Goal: Information Seeking & Learning: Learn about a topic

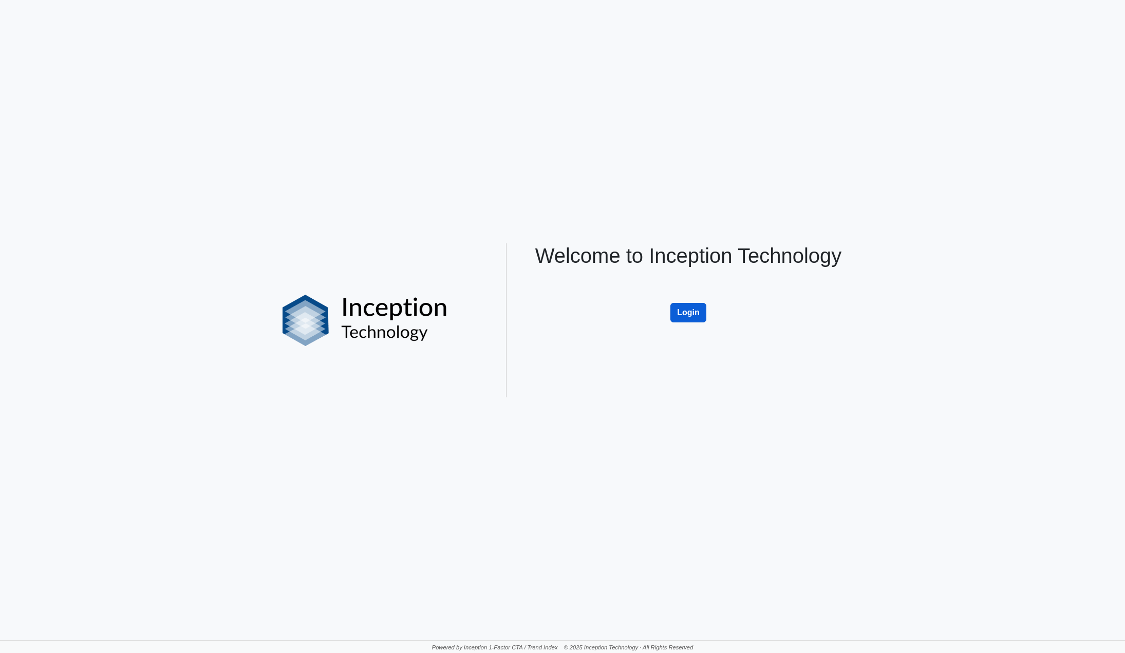
click at [682, 316] on button "Login" at bounding box center [688, 313] width 36 height 20
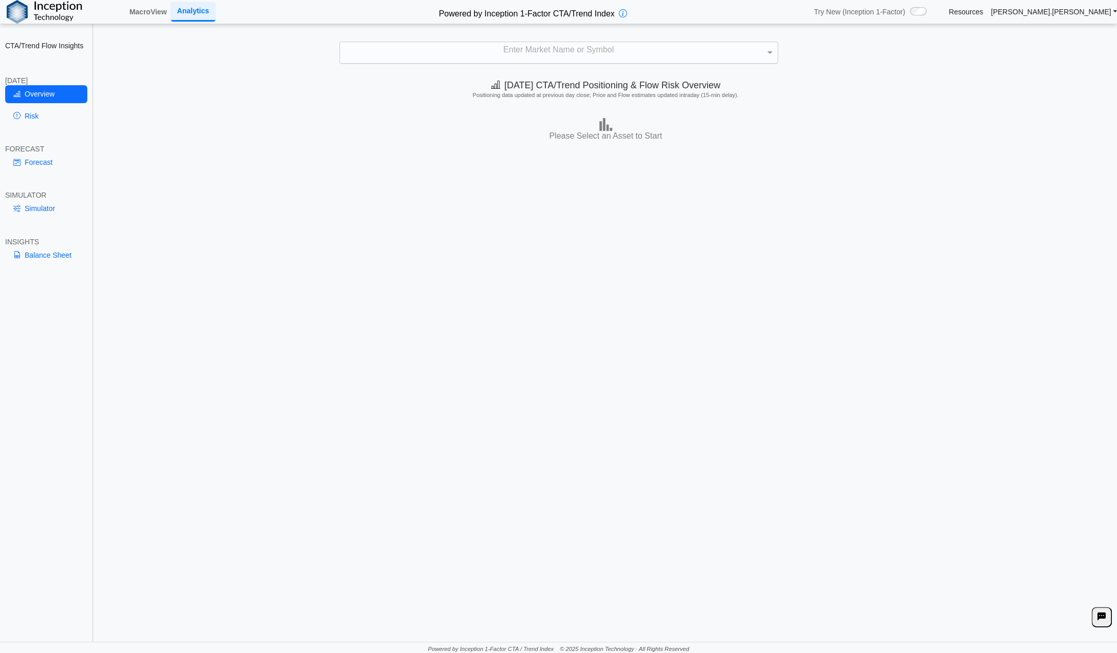
click at [593, 50] on div "Enter Market Name or Symbol" at bounding box center [559, 52] width 438 height 21
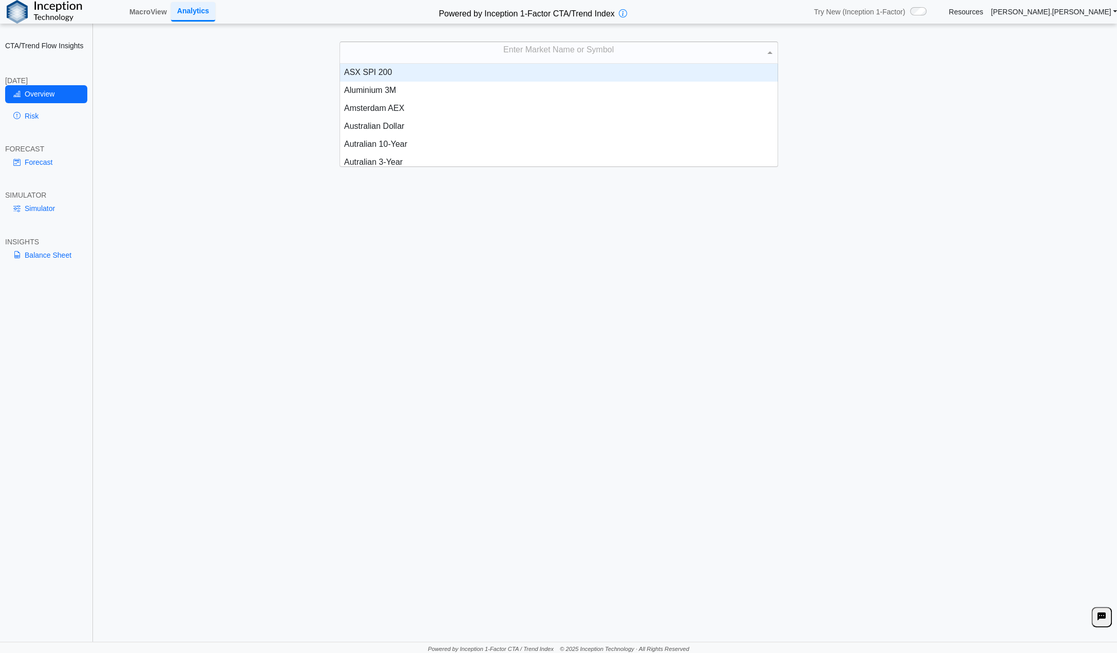
scroll to position [95, 430]
type input "***"
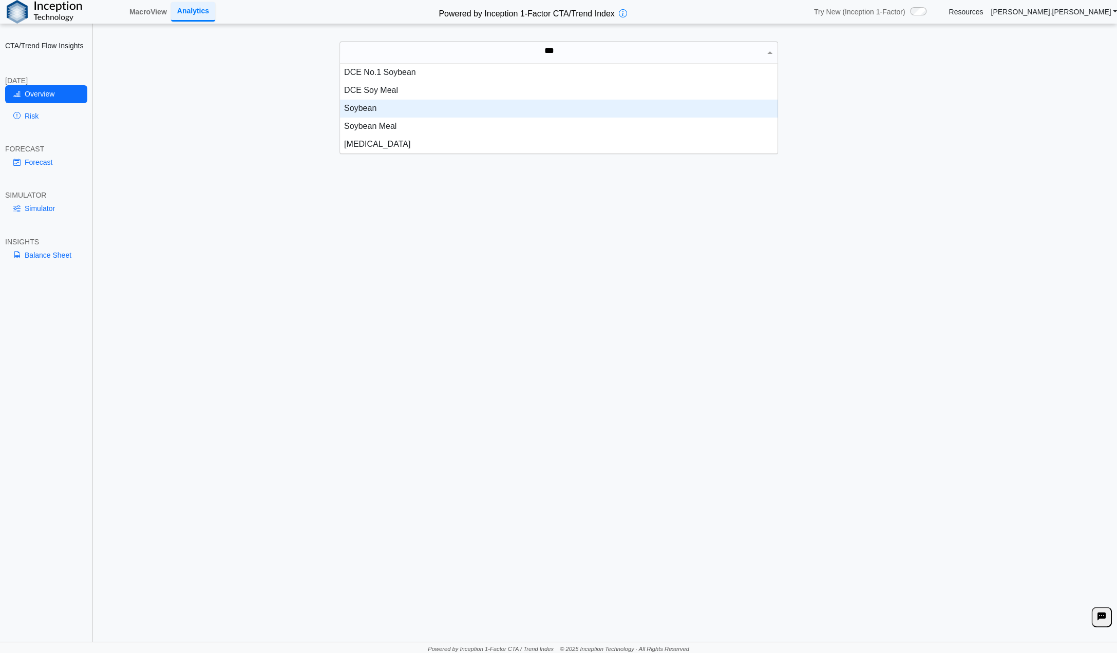
click at [367, 105] on div "Soybean" at bounding box center [559, 109] width 438 height 18
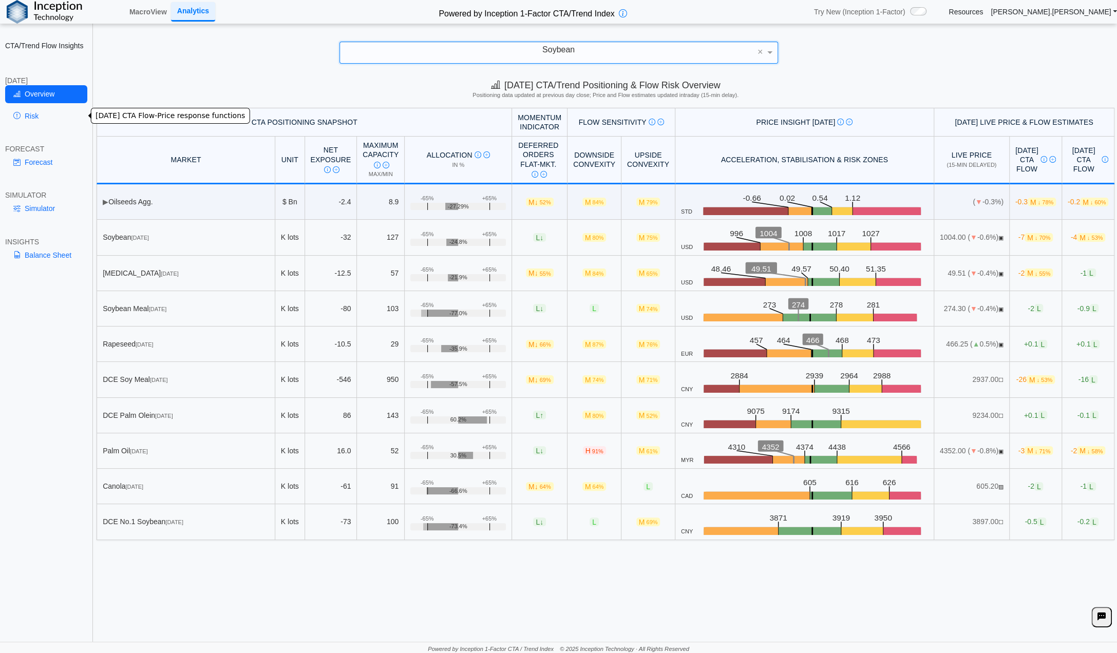
click at [41, 117] on link "Risk" at bounding box center [46, 115] width 82 height 17
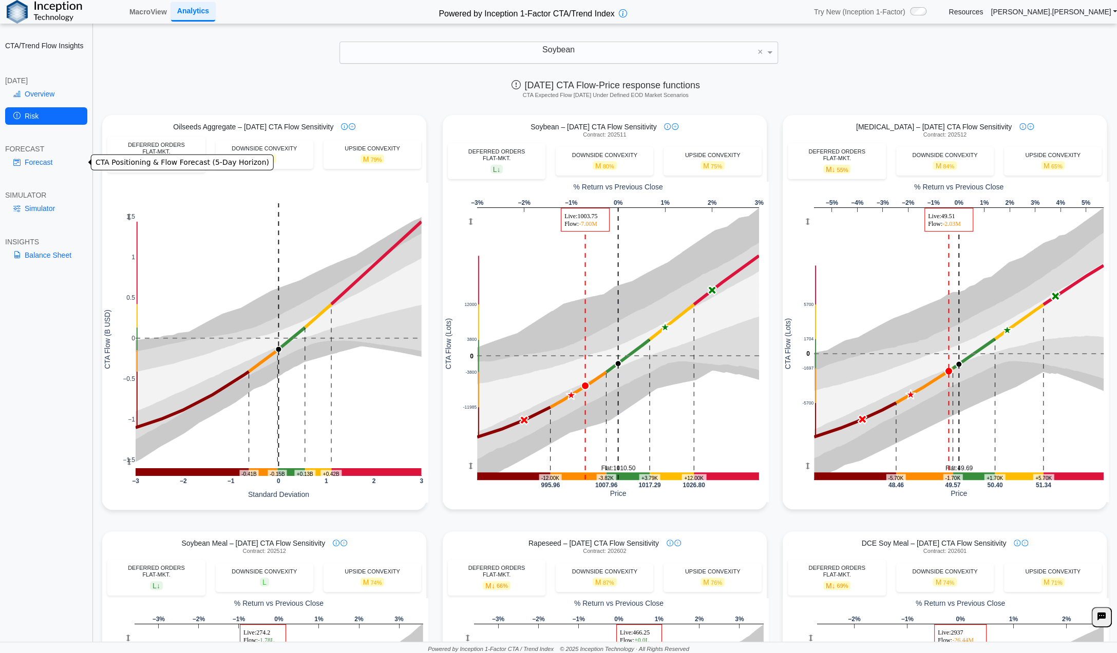
click at [46, 162] on link "Forecast" at bounding box center [46, 162] width 82 height 17
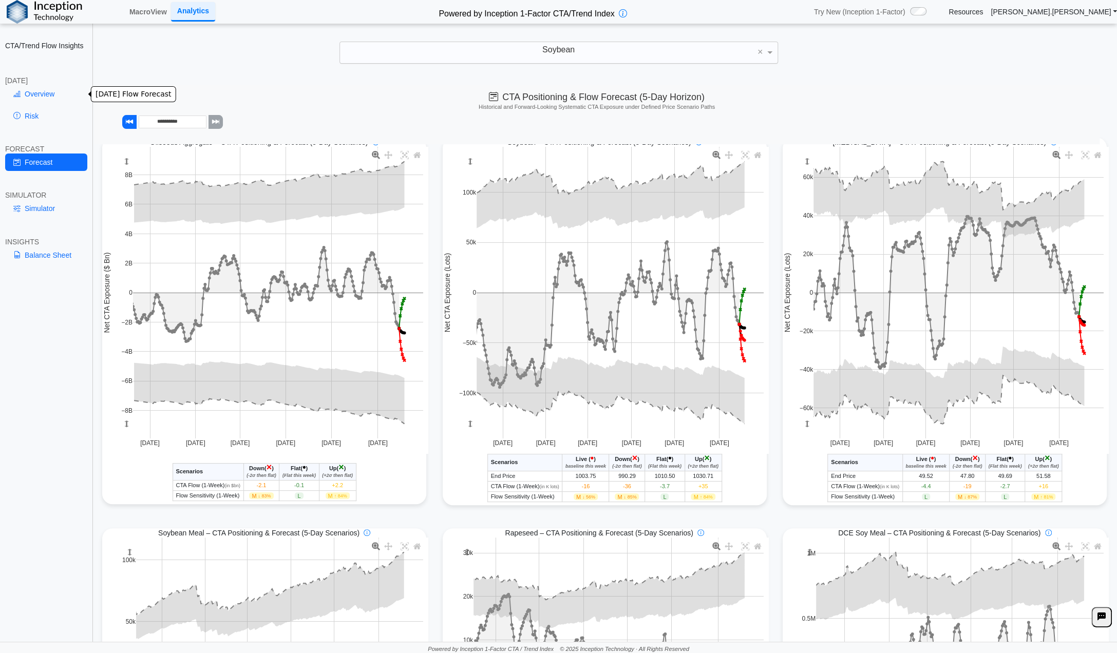
click at [51, 96] on link "Overview" at bounding box center [46, 93] width 82 height 17
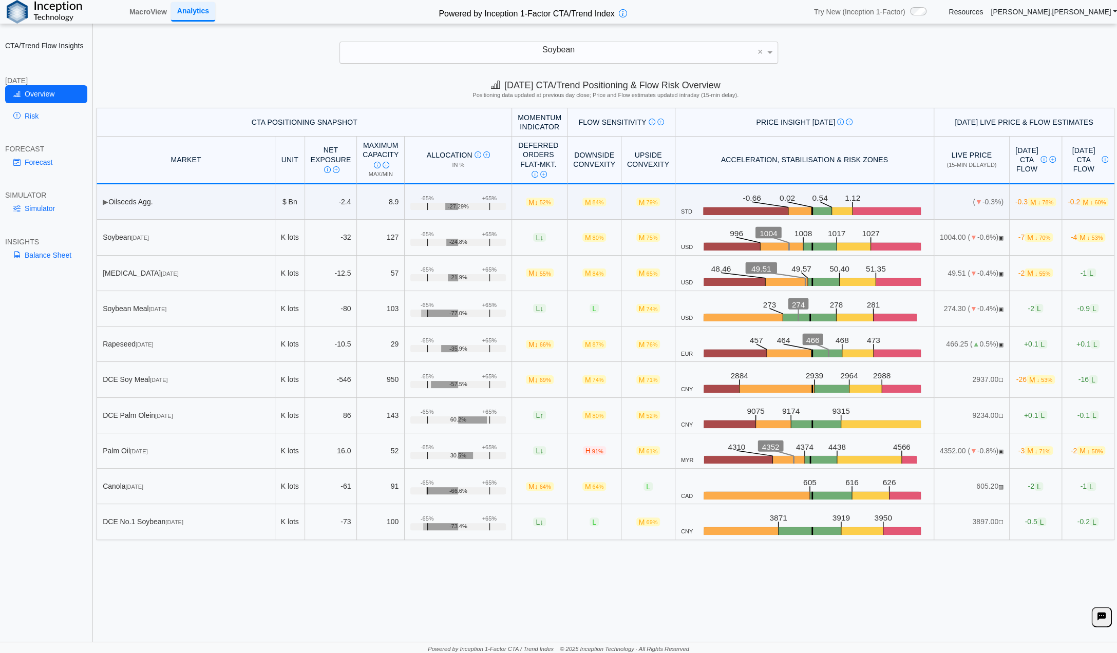
click at [594, 52] on div "Soybean" at bounding box center [559, 52] width 438 height 21
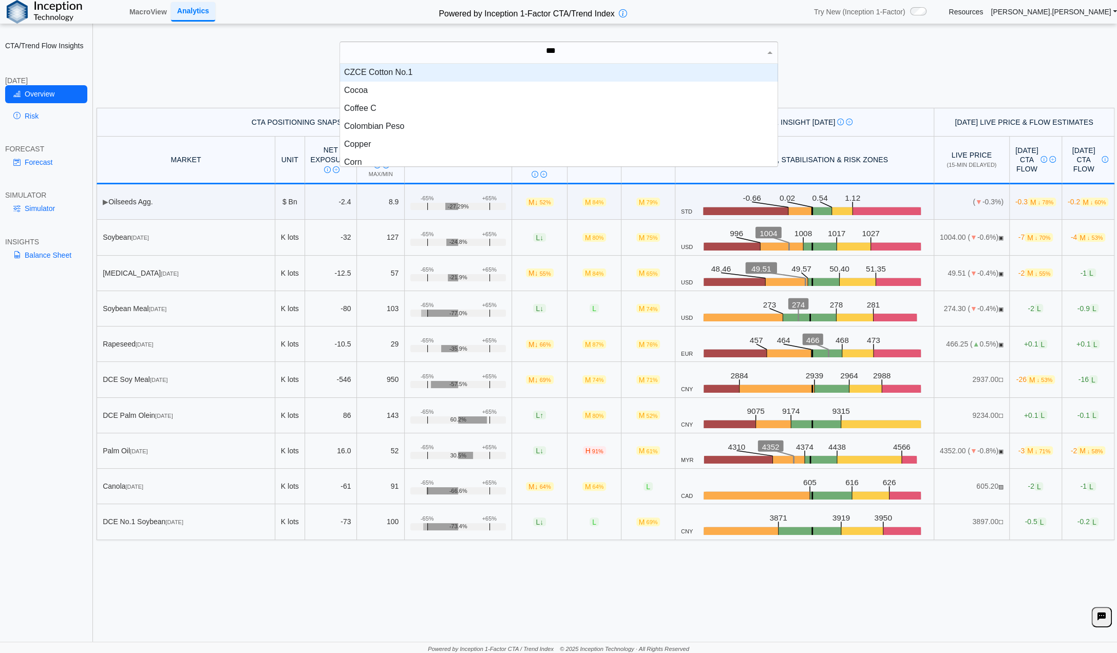
scroll to position [28, 430]
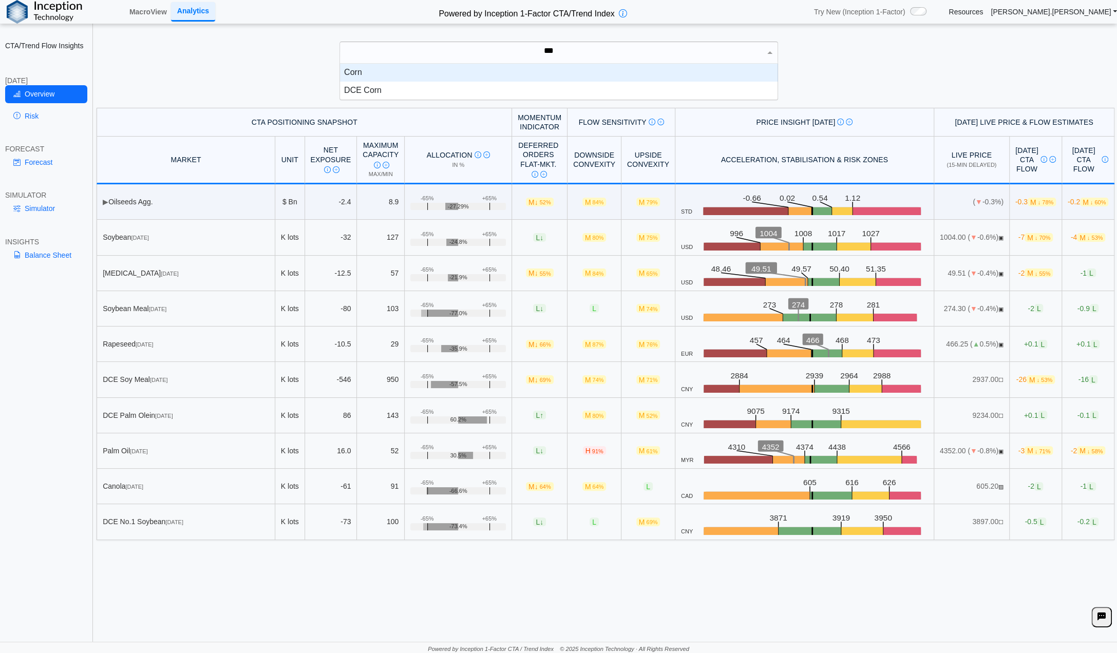
type input "****"
click at [354, 74] on div "Corn" at bounding box center [559, 73] width 438 height 18
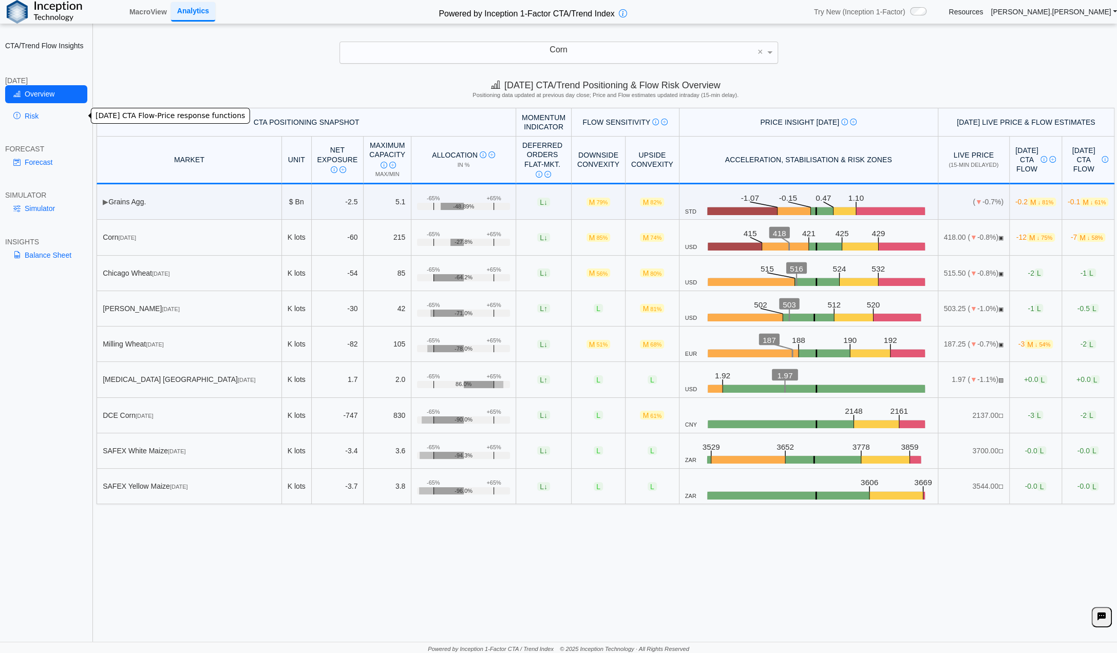
click at [33, 115] on link "Risk" at bounding box center [46, 115] width 82 height 17
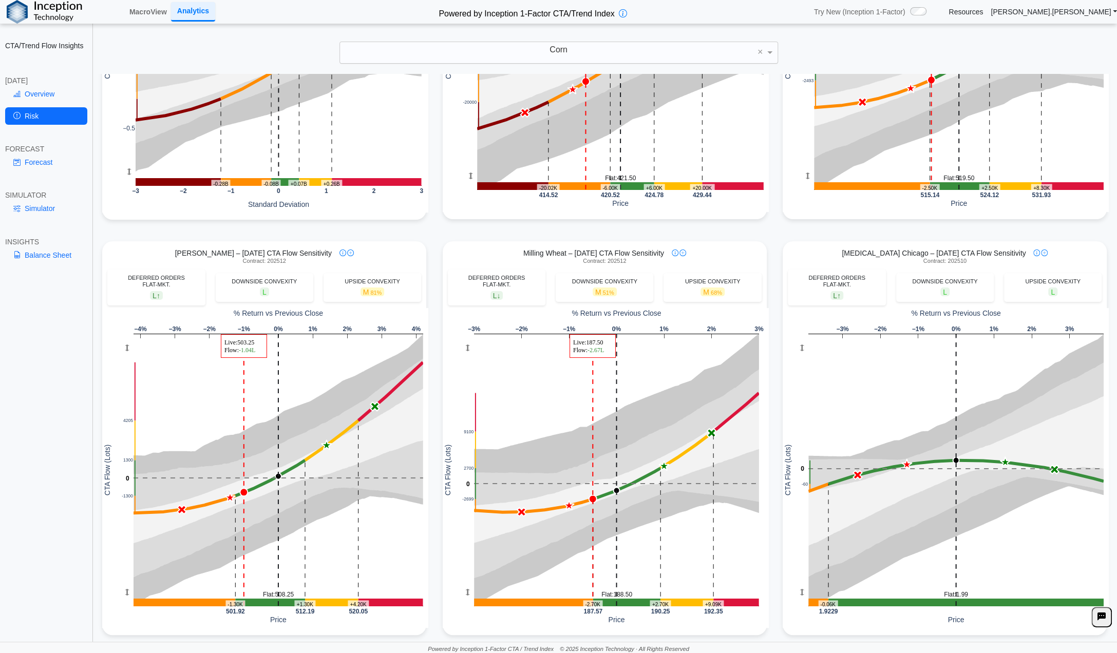
scroll to position [0, 0]
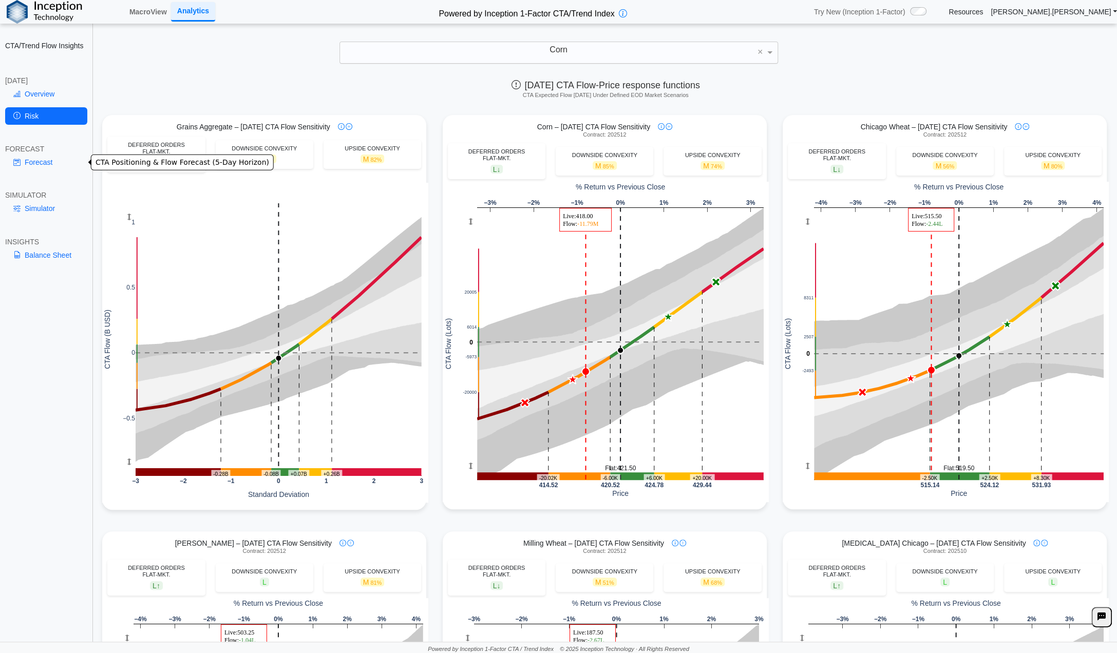
click at [35, 159] on link "Forecast" at bounding box center [46, 162] width 82 height 17
